Goal: Find specific page/section: Find specific page/section

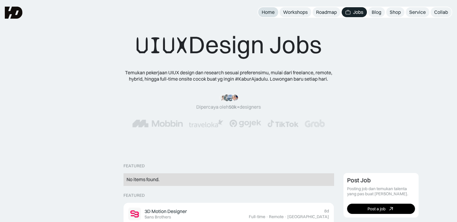
click at [268, 12] on div "Home" at bounding box center [268, 12] width 13 height 6
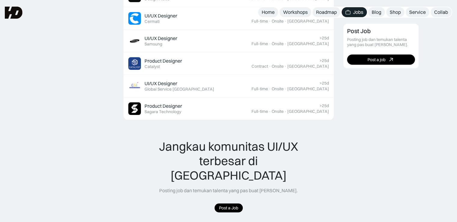
scroll to position [300, 0]
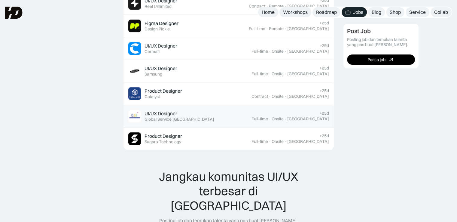
click at [174, 110] on div "UI/UX Designer" at bounding box center [160, 113] width 33 height 6
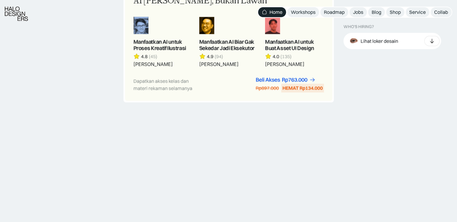
scroll to position [631, 0]
